Goal: Find specific page/section: Find specific page/section

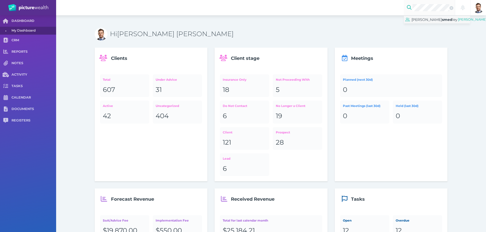
click at [424, 23] on span "[PERSON_NAME] [PERSON_NAME]" at bounding box center [435, 19] width 46 height 7
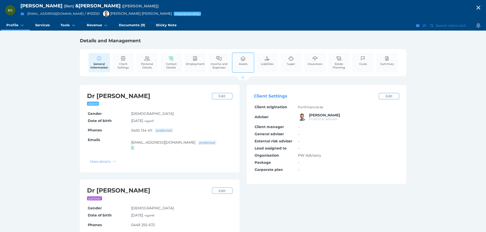
click at [251, 64] on div "Assets" at bounding box center [243, 63] width 22 height 20
click at [250, 64] on div "Assets" at bounding box center [243, 63] width 22 height 20
click at [241, 62] on link "Assets" at bounding box center [243, 61] width 11 height 16
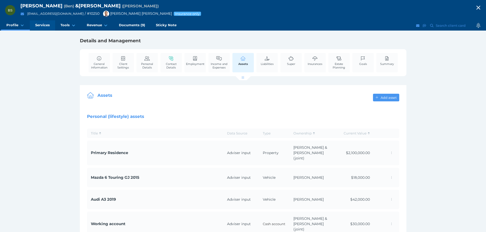
click at [43, 25] on span "Services" at bounding box center [42, 25] width 15 height 4
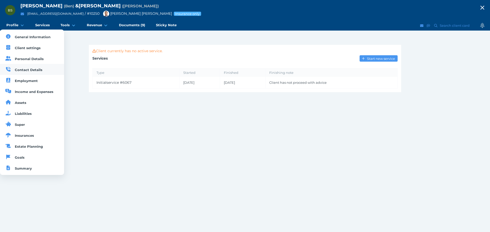
click at [28, 69] on span "Contact Details" at bounding box center [29, 70] width 28 height 4
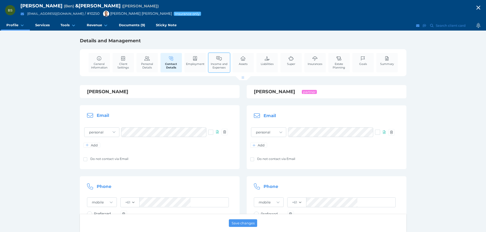
click at [218, 66] on span "Income and Expenses" at bounding box center [219, 65] width 19 height 7
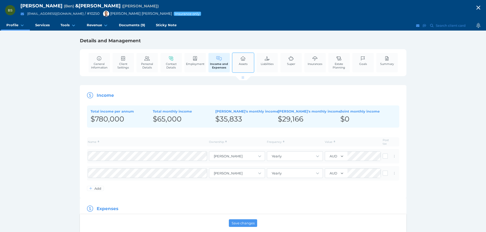
click at [241, 64] on span "Assets" at bounding box center [243, 64] width 9 height 4
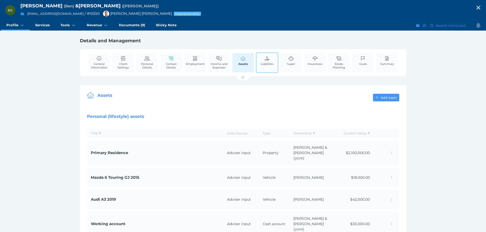
click at [267, 61] on link "Liabilities" at bounding box center [267, 61] width 15 height 16
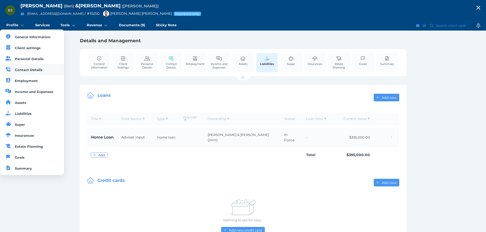
click at [27, 69] on span "Contact Details" at bounding box center [29, 70] width 28 height 4
